Goal: Entertainment & Leisure: Consume media (video, audio)

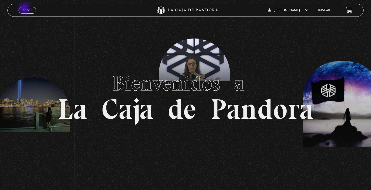
click at [25, 9] on span "Menu" at bounding box center [27, 10] width 8 height 3
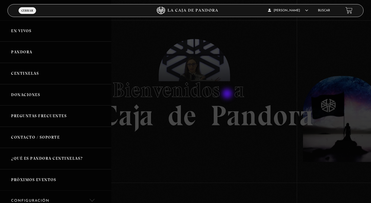
click at [228, 94] on div at bounding box center [185, 101] width 371 height 203
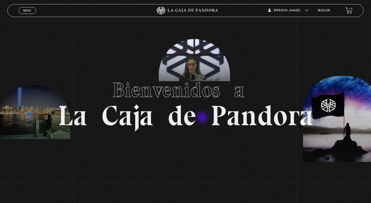
click at [203, 118] on h1 "Bienvenidos a La Caja de Pandora" at bounding box center [186, 101] width 256 height 57
click at [29, 14] on div "Menu Cerrar" at bounding box center [74, 10] width 111 height 12
click at [29, 12] on span "Menu" at bounding box center [27, 10] width 8 height 3
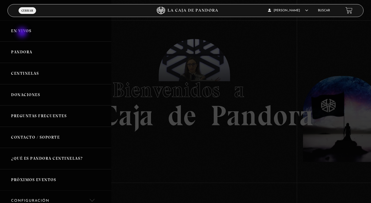
click at [23, 33] on link "En vivos" at bounding box center [55, 30] width 111 height 21
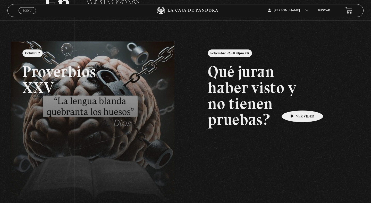
scroll to position [41, 0]
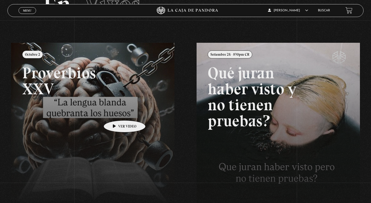
click at [116, 113] on link at bounding box center [196, 144] width 371 height 203
